Goal: Transaction & Acquisition: Download file/media

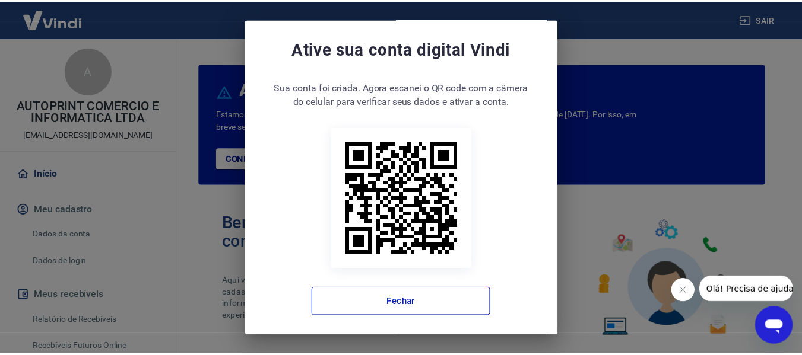
scroll to position [9, 0]
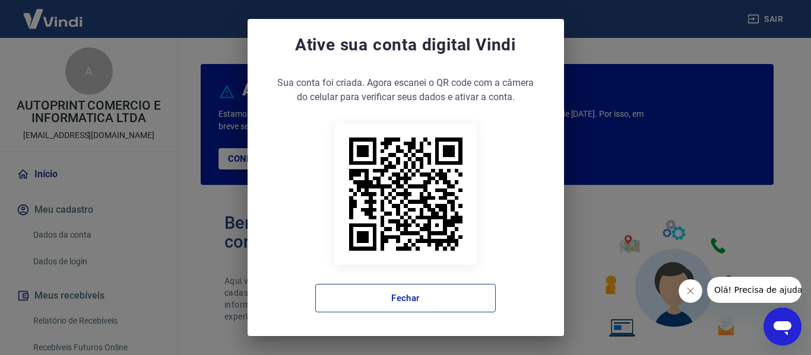
click at [436, 304] on button "Fechar" at bounding box center [405, 298] width 180 height 28
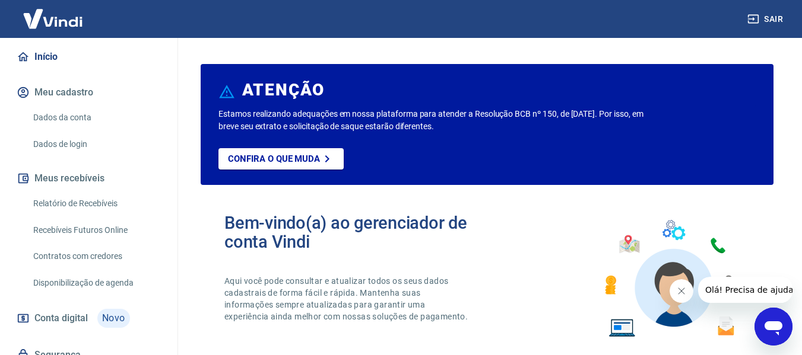
scroll to position [119, 0]
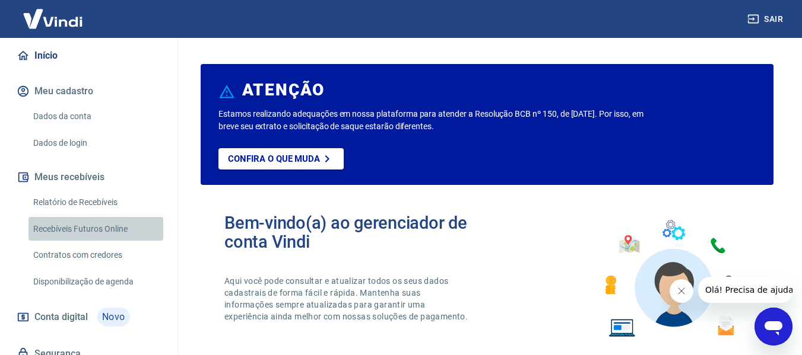
click at [103, 228] on link "Recebíveis Futuros Online" at bounding box center [95, 229] width 135 height 24
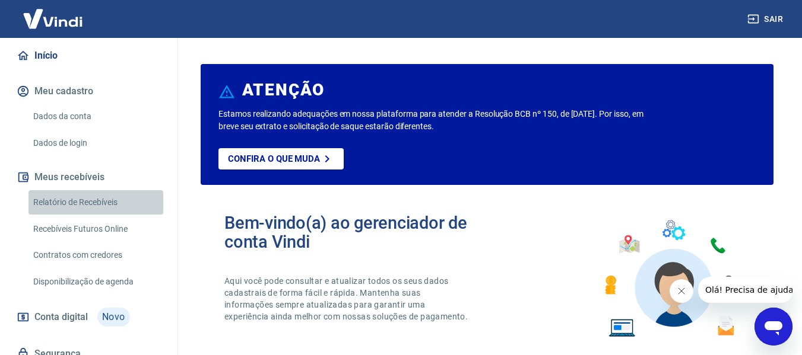
click at [113, 208] on link "Relatório de Recebíveis" at bounding box center [95, 202] width 135 height 24
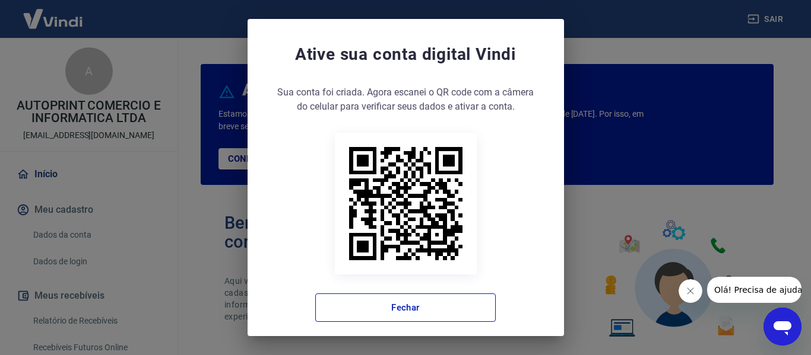
click at [394, 326] on div "Ative sua conta digital [PERSON_NAME] conta foi criada. Agora clique no botão a…" at bounding box center [405, 182] width 316 height 327
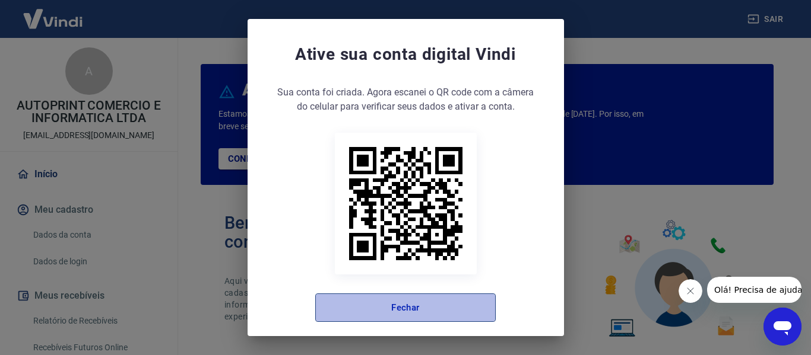
click at [419, 314] on button "Fechar" at bounding box center [405, 308] width 180 height 28
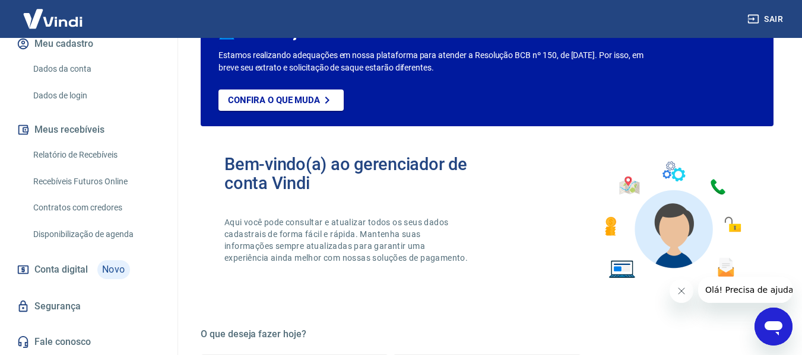
scroll to position [59, 0]
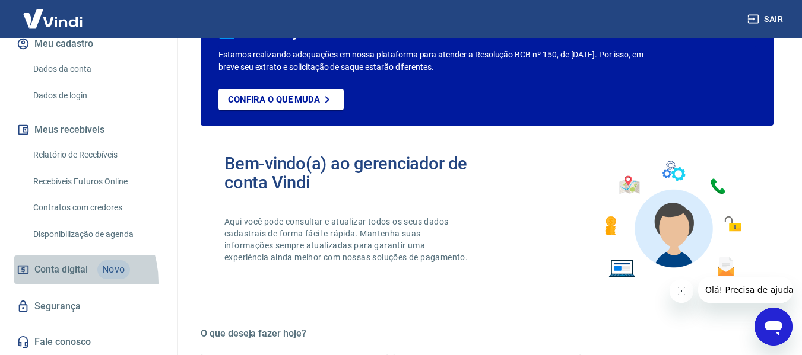
click at [55, 282] on link "Conta digital Novo" at bounding box center [88, 270] width 149 height 28
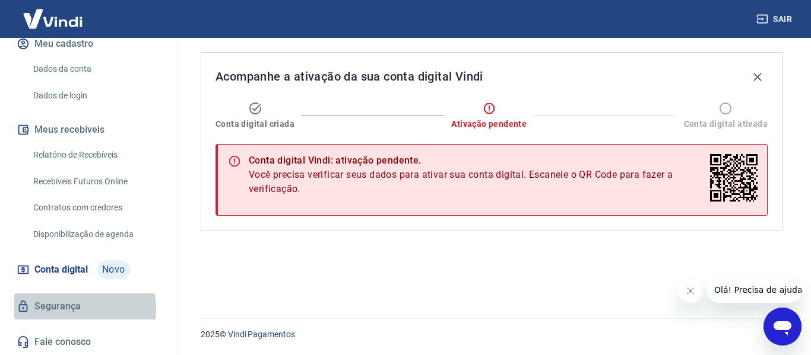
click at [68, 309] on link "Segurança" at bounding box center [88, 307] width 149 height 26
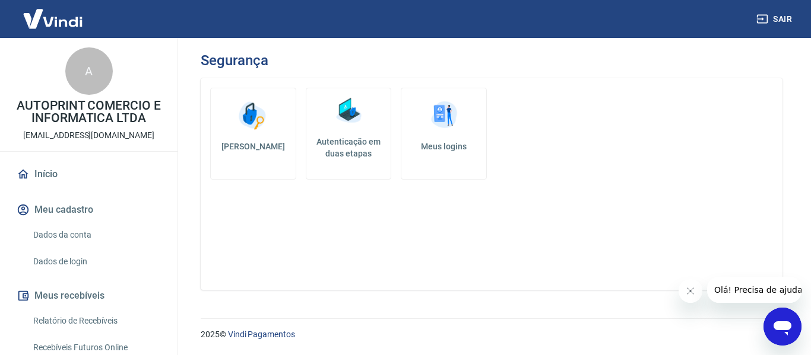
click at [49, 218] on button "Meu cadastro" at bounding box center [88, 210] width 149 height 26
click at [71, 238] on link "Dados da conta" at bounding box center [95, 235] width 135 height 24
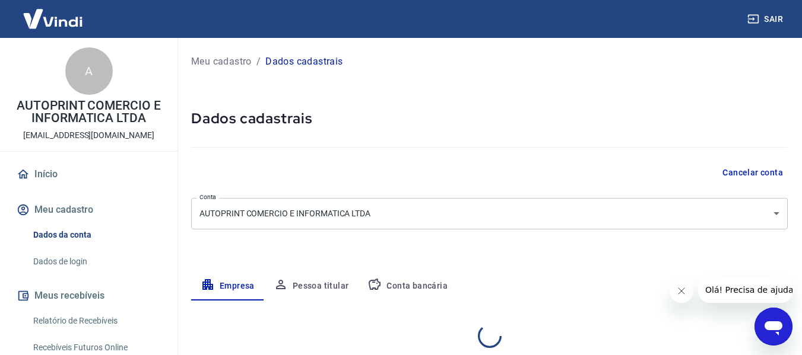
select select "SP"
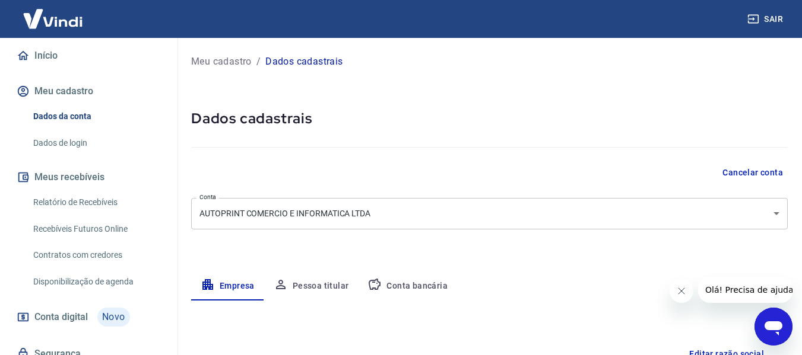
click at [97, 205] on link "Relatório de Recebíveis" at bounding box center [95, 202] width 135 height 24
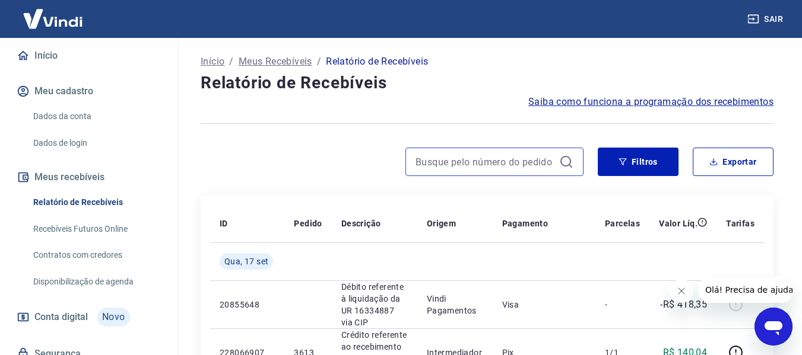
click at [476, 156] on input at bounding box center [484, 162] width 139 height 18
type input "3549"
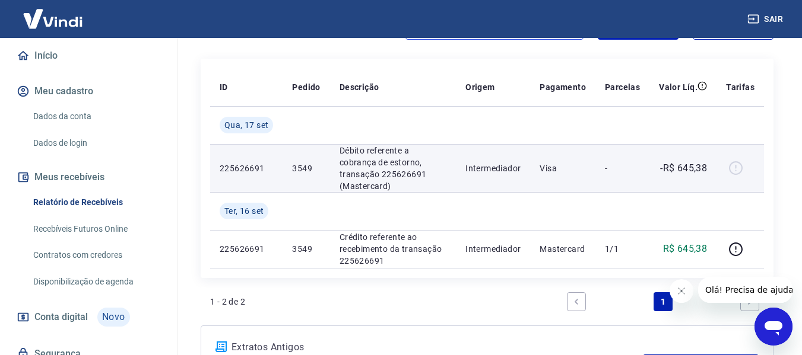
scroll to position [116, 0]
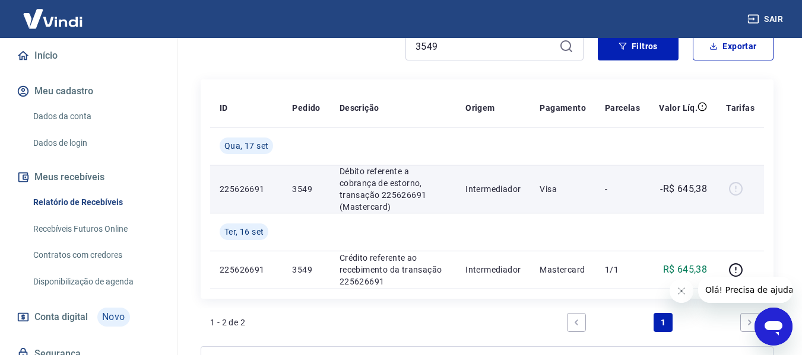
click at [685, 182] on p "-R$ 645,38" at bounding box center [683, 189] width 47 height 14
drag, startPoint x: 450, startPoint y: 198, endPoint x: 333, endPoint y: 198, distance: 116.3
click at [446, 198] on p "Débito referente a cobrança de estorno, transação 225626691 (Mastercard)" at bounding box center [392, 189] width 107 height 47
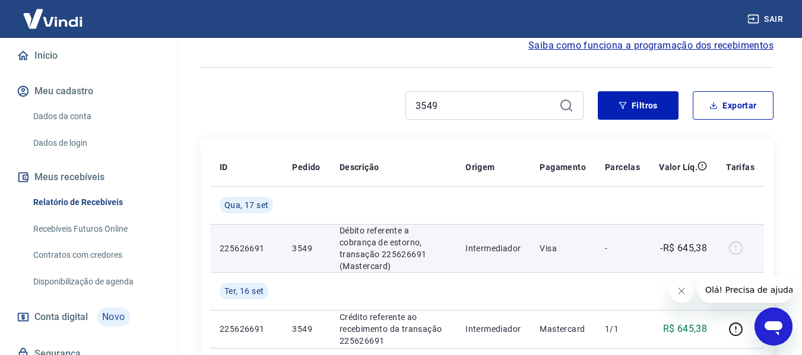
click at [736, 247] on div at bounding box center [740, 248] width 28 height 19
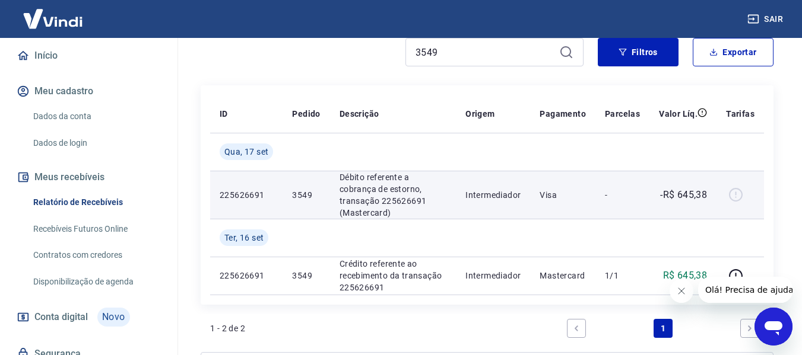
scroll to position [175, 0]
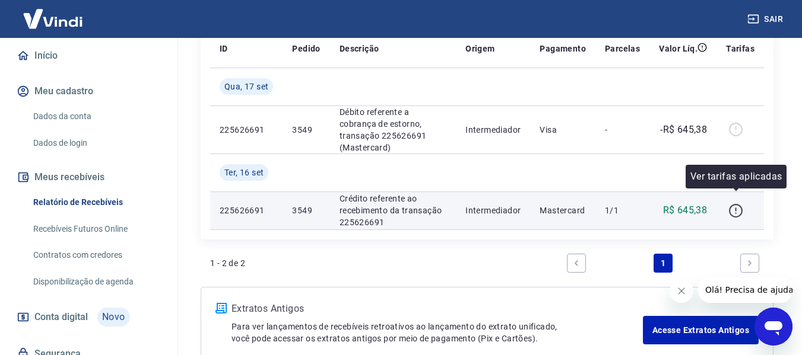
click at [739, 204] on icon "button" at bounding box center [735, 211] width 15 height 15
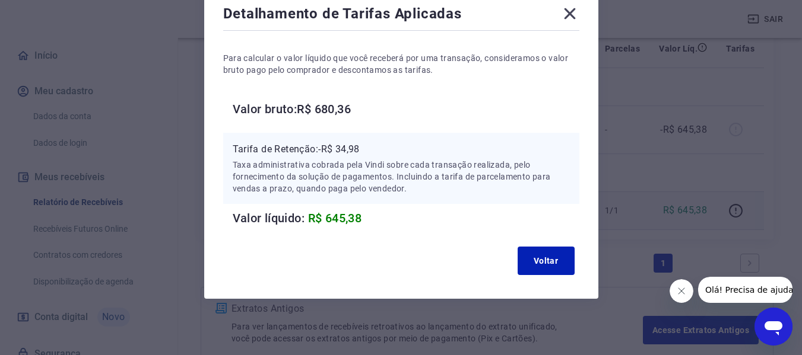
scroll to position [72, 0]
click at [551, 266] on button "Voltar" at bounding box center [545, 260] width 57 height 28
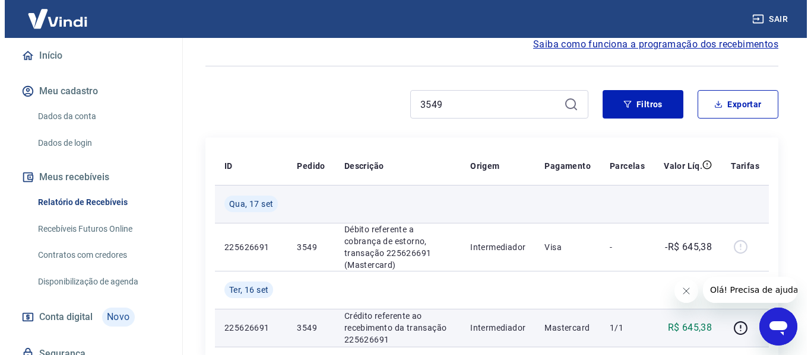
scroll to position [56, 0]
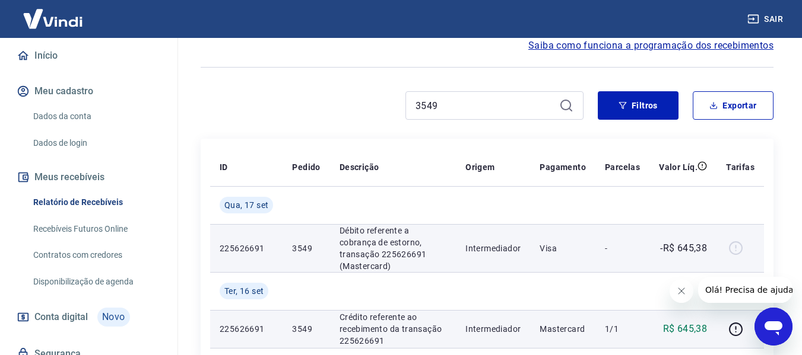
click at [293, 228] on td "3549" at bounding box center [305, 248] width 47 height 48
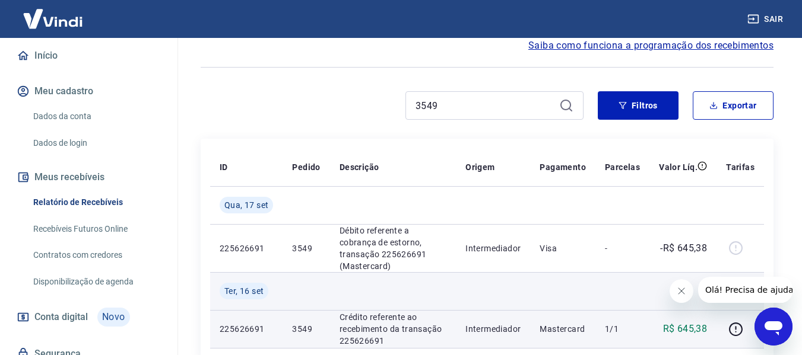
click at [429, 272] on td at bounding box center [393, 291] width 126 height 38
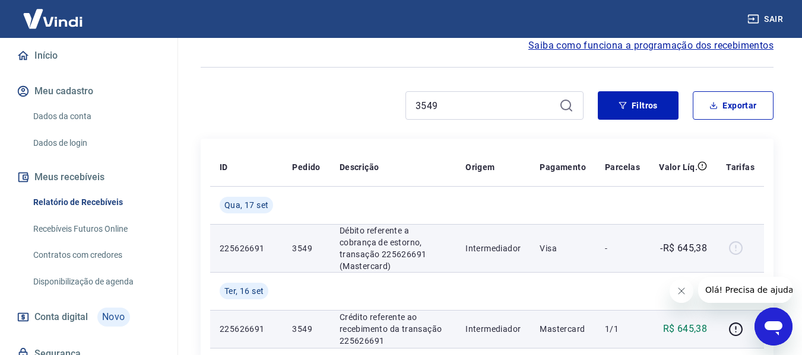
click at [450, 237] on td "Débito referente a cobrança de estorno, transação 225626691 (Mastercard)" at bounding box center [393, 248] width 126 height 48
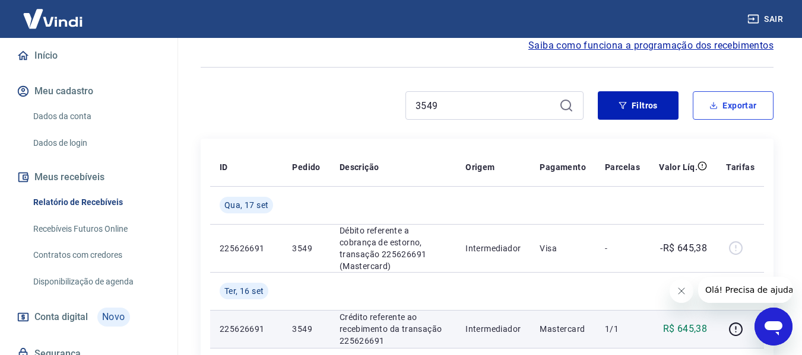
click at [730, 110] on button "Exportar" at bounding box center [732, 105] width 81 height 28
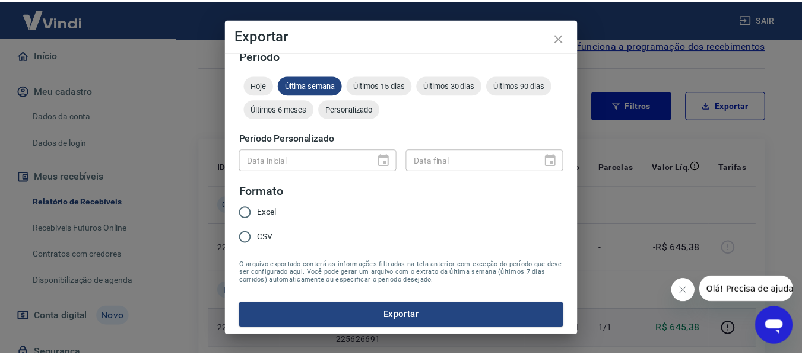
scroll to position [15, 0]
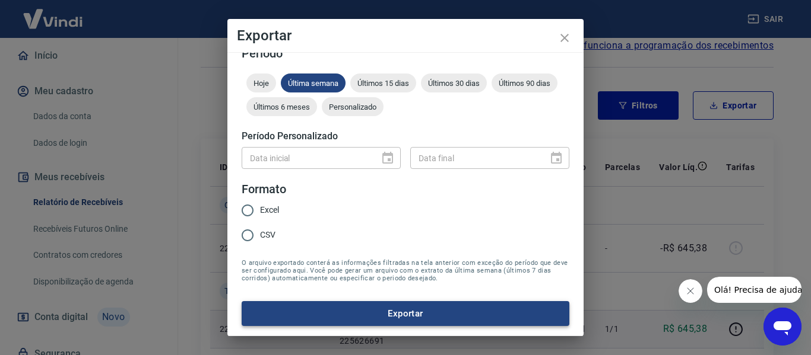
click at [396, 324] on button "Exportar" at bounding box center [405, 313] width 328 height 25
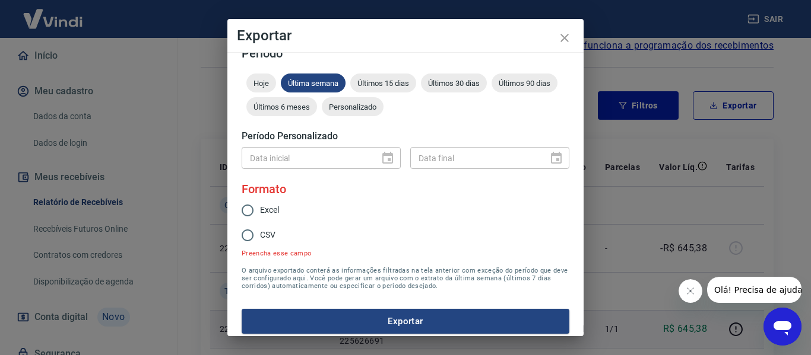
click at [250, 211] on input "Excel" at bounding box center [247, 210] width 25 height 25
radio input "true"
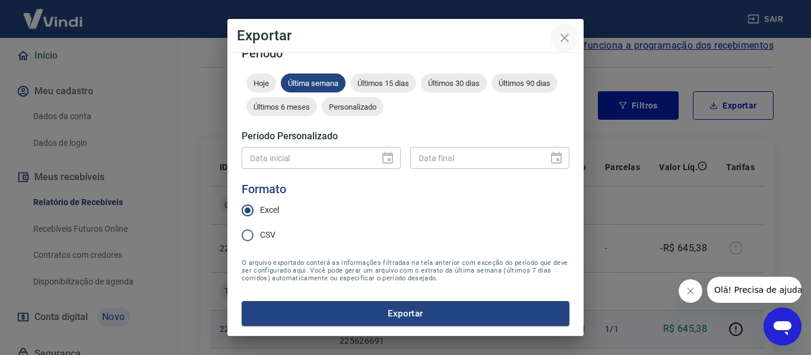
click at [558, 41] on icon "close" at bounding box center [564, 38] width 14 height 14
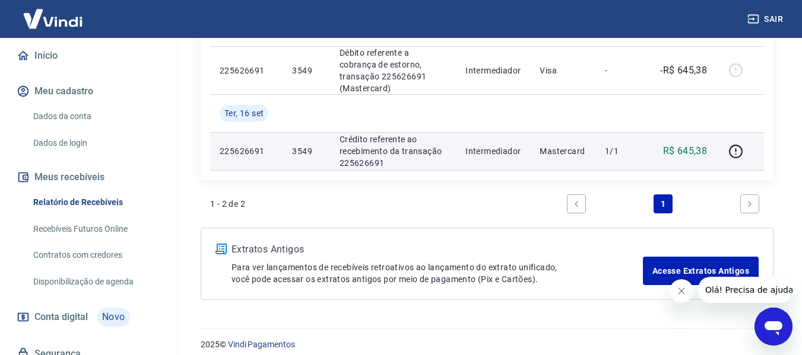
scroll to position [0, 0]
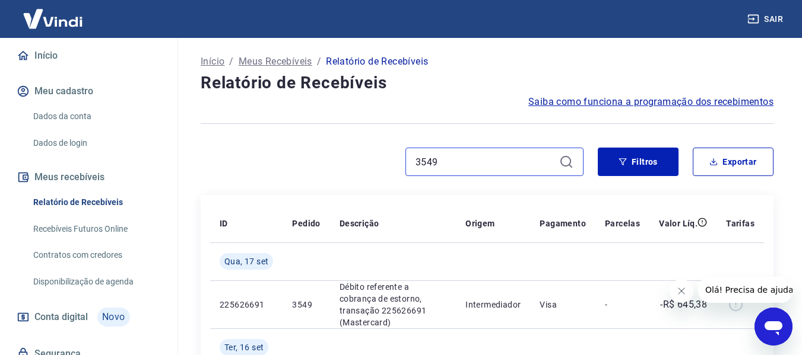
drag, startPoint x: 465, startPoint y: 166, endPoint x: 317, endPoint y: 166, distance: 147.2
click at [322, 165] on div "3549" at bounding box center [392, 162] width 383 height 28
